Goal: Task Accomplishment & Management: Manage account settings

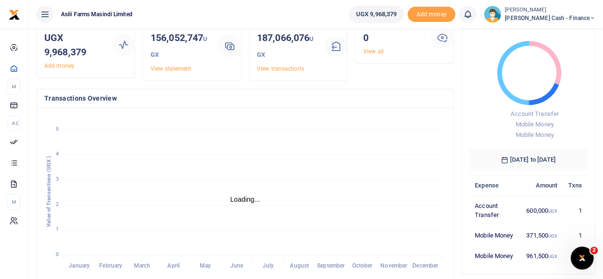
scroll to position [191, 0]
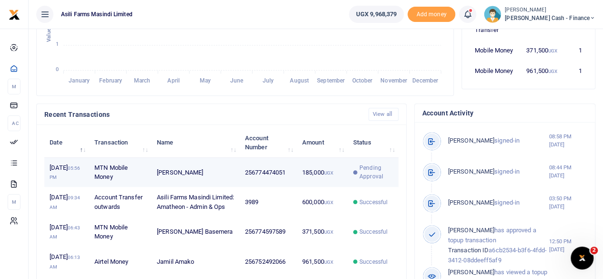
scroll to position [8, 8]
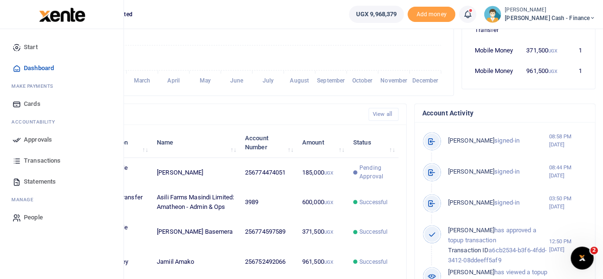
click at [34, 138] on span "Approvals" at bounding box center [38, 140] width 28 height 10
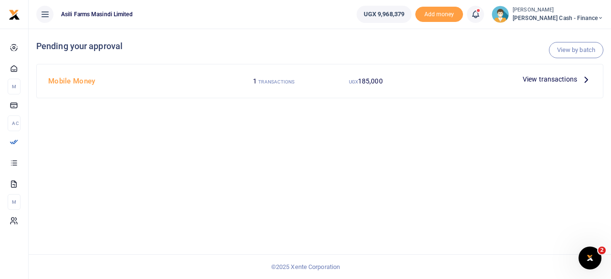
click at [576, 78] on span "View transactions" at bounding box center [549, 79] width 54 height 10
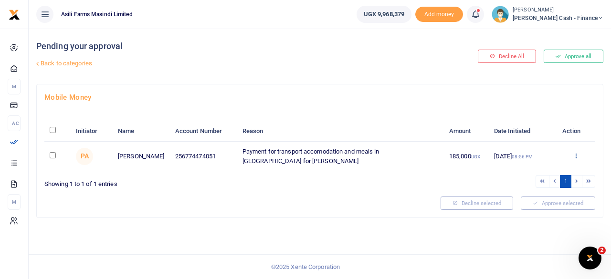
click at [581, 148] on td "Approve Decline Details" at bounding box center [575, 156] width 39 height 29
click at [576, 155] on icon at bounding box center [575, 155] width 6 height 7
click at [524, 214] on link "Details" at bounding box center [540, 213] width 75 height 13
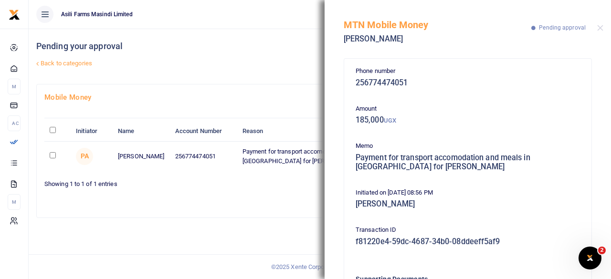
click at [280, 51] on h4 "Pending your approval" at bounding box center [223, 46] width 375 height 10
click at [599, 29] on button "Close" at bounding box center [600, 28] width 6 height 6
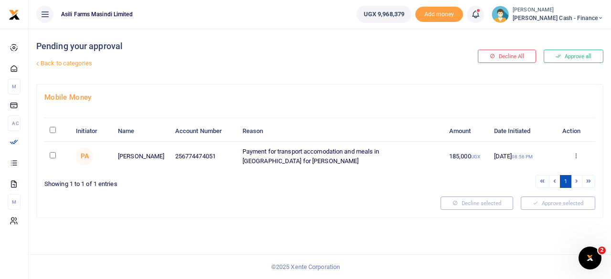
click at [50, 129] on input "\a \a : activate to sort column descending" at bounding box center [53, 130] width 6 height 6
checkbox input "true"
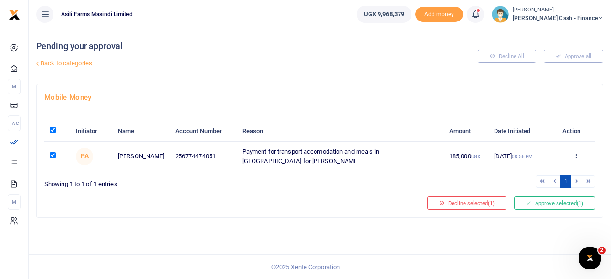
click at [577, 207] on button "Approve selected (1)" at bounding box center [554, 203] width 81 height 13
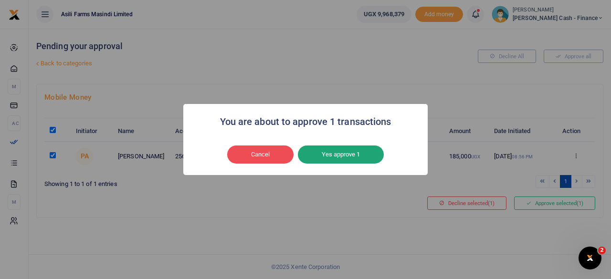
click at [330, 154] on button "Yes approve 1" at bounding box center [341, 154] width 86 height 18
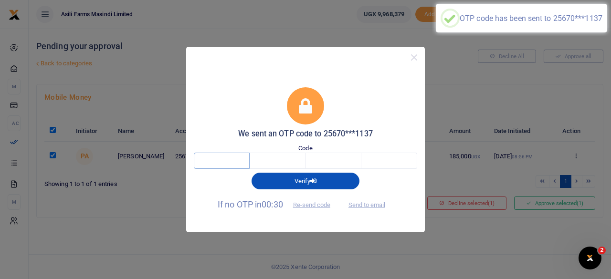
click at [218, 167] on input "text" at bounding box center [222, 161] width 56 height 16
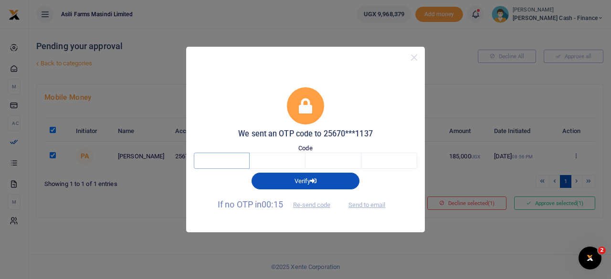
drag, startPoint x: 224, startPoint y: 160, endPoint x: 231, endPoint y: 156, distance: 7.5
click at [231, 156] on input "text" at bounding box center [222, 161] width 56 height 16
type input "1"
type input "7"
type input "2"
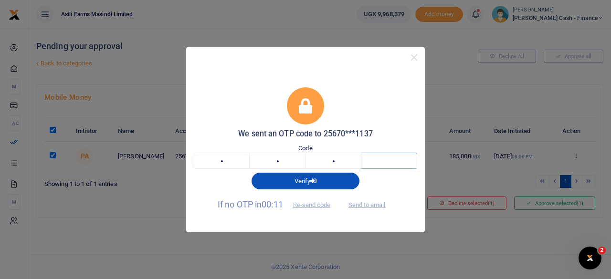
type input "1"
